Goal: Information Seeking & Learning: Learn about a topic

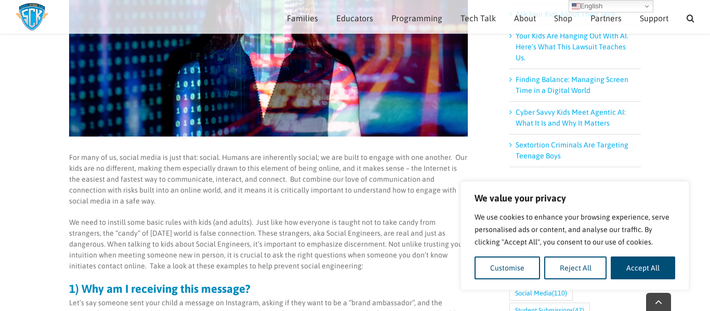
scroll to position [271, 0]
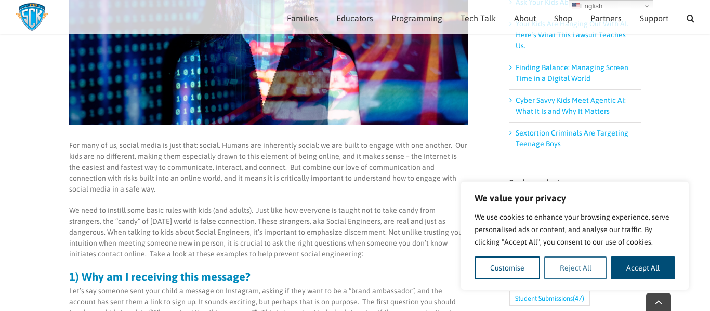
click at [582, 264] on button "Reject All" at bounding box center [575, 268] width 63 height 23
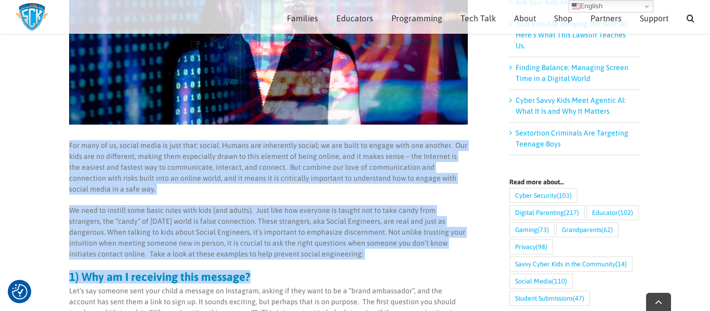
copy div "Lor ipsu do si, ametco adipi el sedd eius: tempor. Incidi utl etdolorema aliqua…"
drag, startPoint x: 63, startPoint y: 149, endPoint x: 247, endPoint y: 270, distance: 220.2
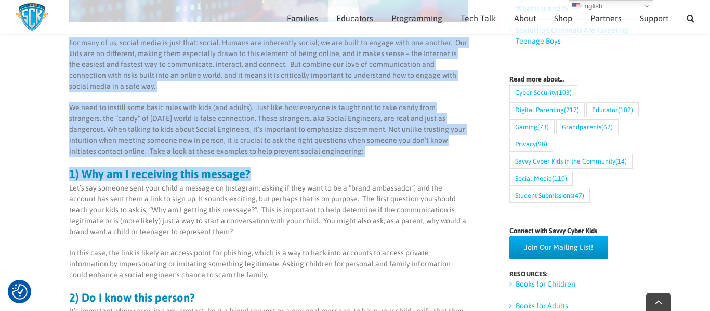
scroll to position [376, 0]
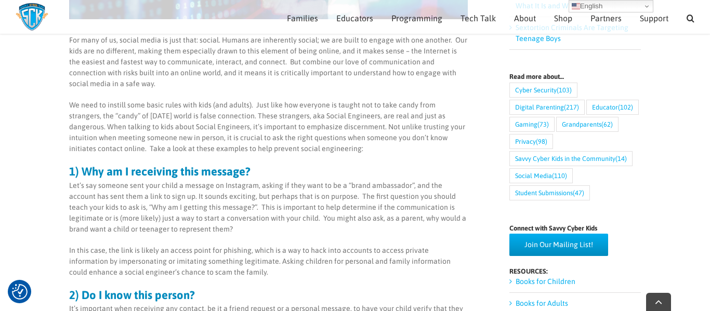
click at [76, 183] on p "Let’s say someone sent your child a message on Instagram, asking if they want t…" at bounding box center [268, 207] width 399 height 55
click at [67, 184] on main "How to Prevent Social Engineering For many of us, social media is just that: so…" at bounding box center [355, 282] width 710 height 1160
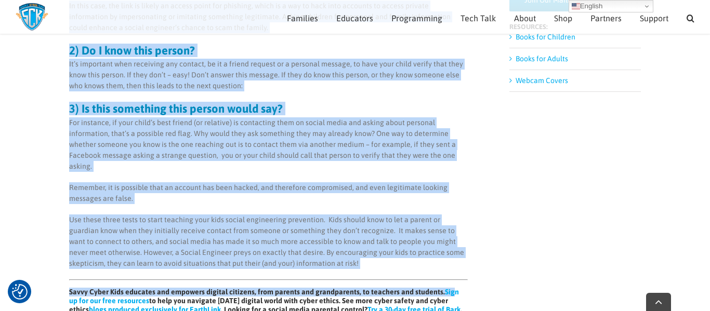
scroll to position [648, 0]
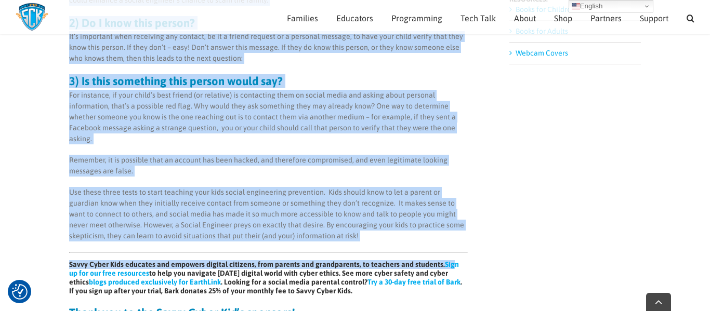
drag, startPoint x: 69, startPoint y: 183, endPoint x: 449, endPoint y: 266, distance: 389.8
click at [449, 266] on div "For many of us, social media is just that: social. Humans are inherently social…" at bounding box center [268, 47] width 399 height 569
click at [447, 201] on p "Use these three tests to start teaching your kids social engineering prevention…" at bounding box center [268, 214] width 399 height 55
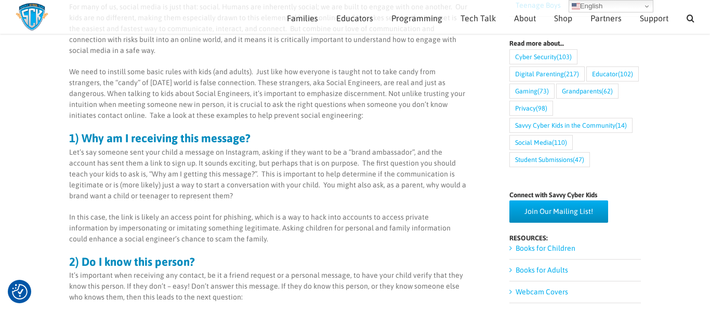
scroll to position [408, 0]
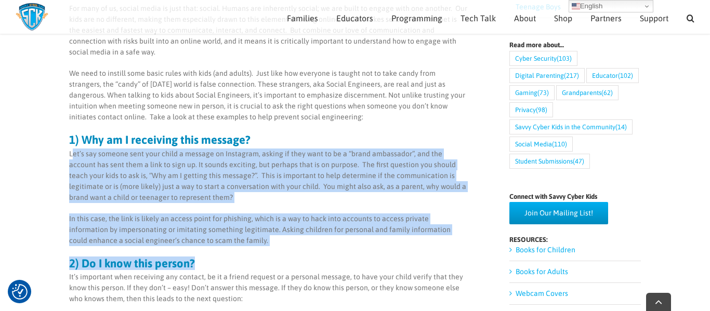
copy div "et’s say someone sent your child a message on Instagram, asking if they want to…"
drag, startPoint x: 73, startPoint y: 156, endPoint x: 296, endPoint y: 247, distance: 240.2
click at [296, 247] on div "For many of us, social media is just that: social. Humans are inherently social…" at bounding box center [268, 287] width 399 height 569
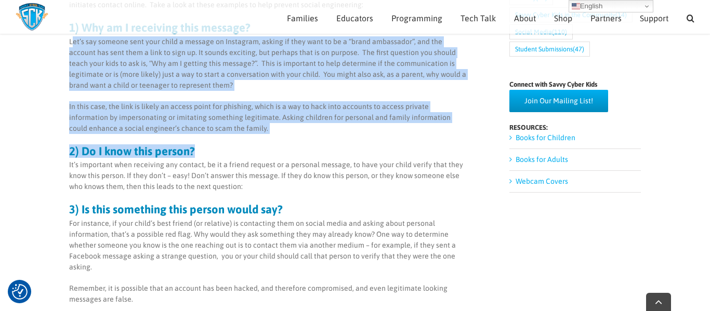
scroll to position [525, 0]
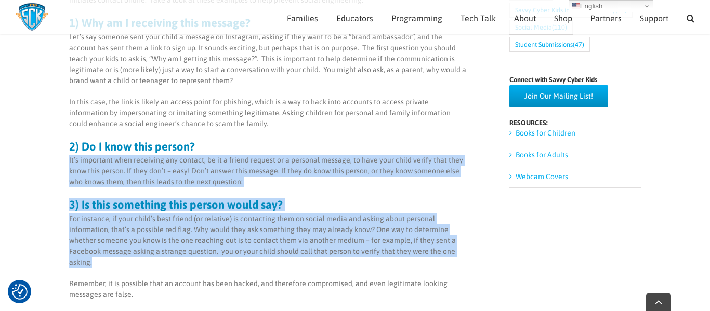
copy div "It’s important when receiving any contact, be it a friend request or a personal…"
drag, startPoint x: 68, startPoint y: 162, endPoint x: 317, endPoint y: 263, distance: 269.2
click at [317, 263] on main "How to Prevent Social Engineering For many of us, social media is just that: so…" at bounding box center [355, 133] width 710 height 1160
